Goal: Communication & Community: Participate in discussion

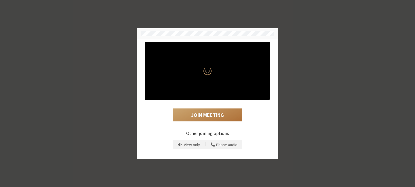
click at [205, 118] on button "Join Meeting" at bounding box center [207, 115] width 69 height 13
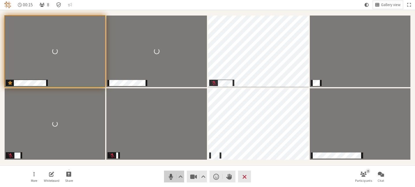
click at [169, 178] on span "Mute (⌘+Shift+A)" at bounding box center [171, 177] width 8 height 8
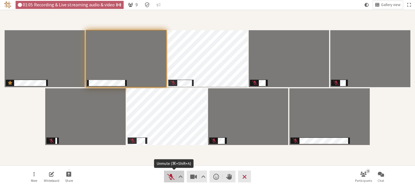
click at [168, 178] on span "Unmute (⌘+Shift+A)" at bounding box center [171, 177] width 8 height 8
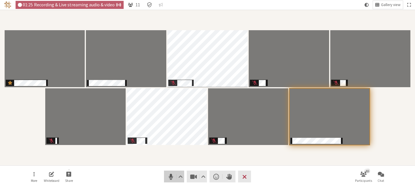
click at [168, 178] on span "Mute (⌘+Shift+A)" at bounding box center [171, 177] width 8 height 8
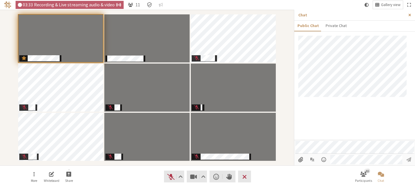
click at [411, 15] on span "Close sidebar" at bounding box center [409, 15] width 3 height 4
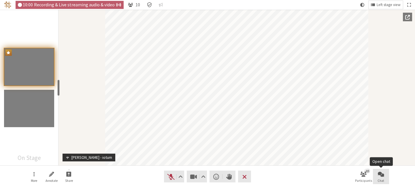
click at [381, 179] on span "Chat" at bounding box center [380, 180] width 7 height 3
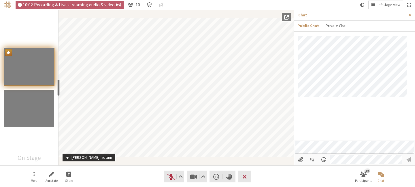
click at [410, 15] on span "Close sidebar" at bounding box center [409, 15] width 3 height 4
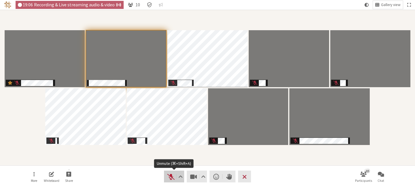
click at [168, 175] on span "Unmute (⌘+Shift+A)" at bounding box center [171, 177] width 8 height 8
click at [169, 179] on span "Mute (⌘+Shift+A)" at bounding box center [171, 177] width 8 height 8
click at [169, 179] on span "Unmute (⌘+Shift+A)" at bounding box center [171, 177] width 8 height 8
click at [170, 180] on span "Mute (⌘+Shift+A)" at bounding box center [171, 177] width 8 height 8
click at [170, 180] on span "Unmute (⌘+Shift+A)" at bounding box center [171, 177] width 8 height 8
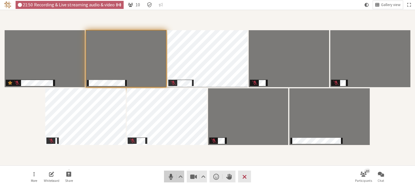
click at [170, 180] on span "Mute (⌘+Shift+A)" at bounding box center [171, 177] width 8 height 8
click at [166, 179] on button "Audio" at bounding box center [174, 177] width 20 height 12
click at [173, 178] on span "Mute (⌘+Shift+A)" at bounding box center [171, 177] width 8 height 8
click at [170, 178] on span "Unmute (⌘+Shift+A)" at bounding box center [171, 177] width 8 height 8
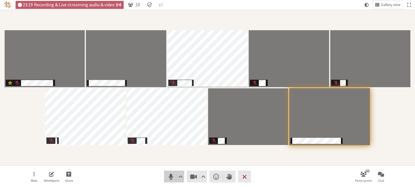
click at [169, 178] on span "Mute (⌘+Shift+A)" at bounding box center [171, 177] width 8 height 8
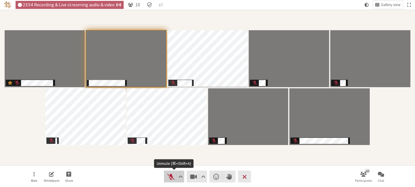
click at [170, 175] on span "Unmute (⌘+Shift+A)" at bounding box center [171, 177] width 8 height 8
click at [171, 179] on span "Mute (⌘+Shift+A)" at bounding box center [171, 177] width 8 height 8
click at [168, 176] on span "Unmute (⌘+Shift+A)" at bounding box center [171, 177] width 8 height 8
click at [171, 177] on span "Mute (⌘+Shift+A)" at bounding box center [171, 177] width 8 height 8
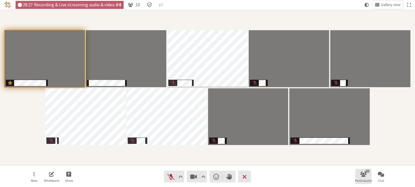
click at [366, 173] on div "10" at bounding box center [367, 171] width 6 height 5
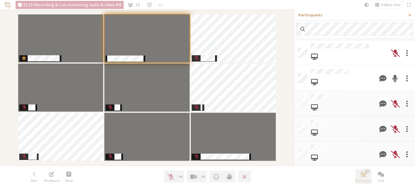
scroll to position [92, 0]
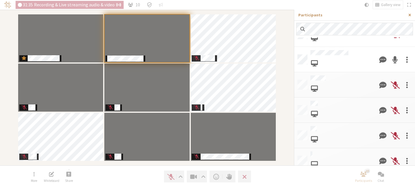
click at [409, 16] on span "Close sidebar" at bounding box center [409, 15] width 3 height 4
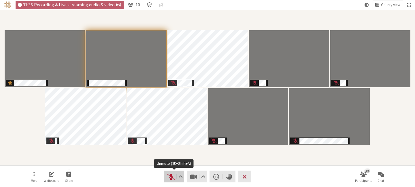
click at [169, 177] on span "Unmute (⌘+Shift+A)" at bounding box center [171, 177] width 8 height 8
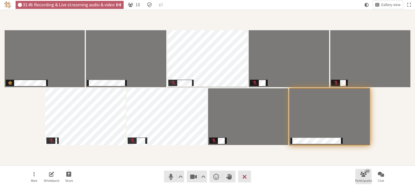
click at [358, 176] on button "10 Participants" at bounding box center [363, 177] width 16 height 16
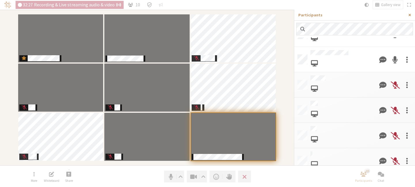
click at [410, 16] on span "Close sidebar" at bounding box center [409, 15] width 3 height 4
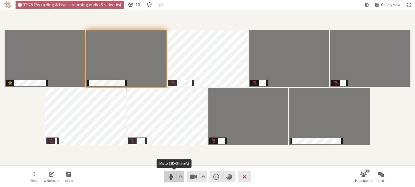
click at [169, 175] on span "Mute (⌘+Shift+A)" at bounding box center [171, 177] width 8 height 8
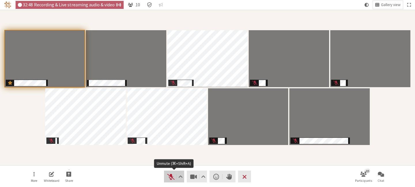
click at [167, 178] on span "Unmute (⌘+Shift+A)" at bounding box center [171, 177] width 8 height 8
